Goal: Check status: Check status

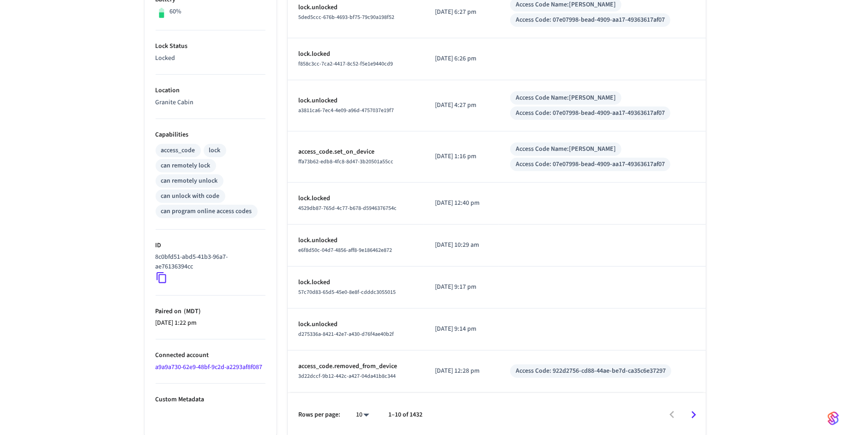
scroll to position [257, 0]
